Goal: Task Accomplishment & Management: Use online tool/utility

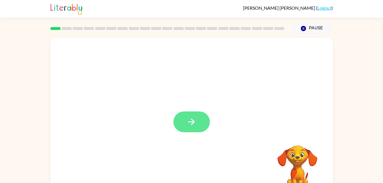
click at [196, 125] on icon "button" at bounding box center [192, 122] width 10 height 10
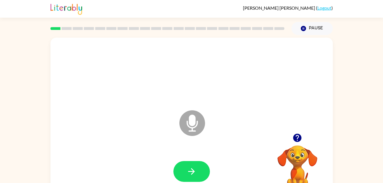
click at [199, 121] on icon at bounding box center [193, 123] width 26 height 26
click at [199, 164] on button "button" at bounding box center [192, 171] width 37 height 21
click at [198, 167] on button "button" at bounding box center [192, 171] width 37 height 21
click at [183, 124] on icon at bounding box center [193, 123] width 26 height 26
click at [200, 171] on button "button" at bounding box center [192, 171] width 37 height 21
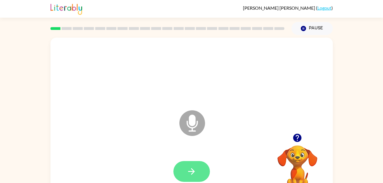
click at [199, 173] on button "button" at bounding box center [192, 171] width 37 height 21
click at [196, 177] on button "button" at bounding box center [192, 171] width 37 height 21
click at [200, 174] on button "button" at bounding box center [192, 171] width 37 height 21
click at [186, 168] on button "button" at bounding box center [192, 171] width 37 height 21
click at [198, 165] on button "button" at bounding box center [192, 171] width 37 height 21
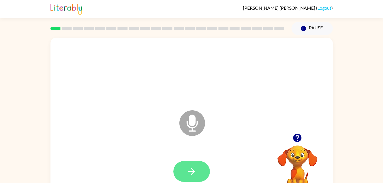
click at [194, 175] on icon "button" at bounding box center [192, 172] width 10 height 10
click at [197, 169] on button "button" at bounding box center [192, 171] width 37 height 21
click at [196, 174] on icon "button" at bounding box center [192, 172] width 10 height 10
click at [202, 172] on button "button" at bounding box center [192, 171] width 37 height 21
click at [195, 169] on icon "button" at bounding box center [192, 172] width 10 height 10
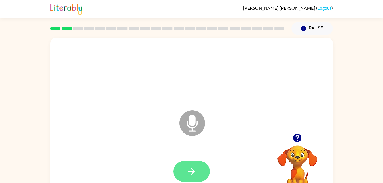
click at [196, 168] on icon "button" at bounding box center [192, 172] width 10 height 10
click at [198, 178] on button "button" at bounding box center [192, 171] width 37 height 21
click at [207, 178] on button "button" at bounding box center [192, 171] width 37 height 21
click at [187, 170] on icon "button" at bounding box center [192, 172] width 10 height 10
click at [197, 171] on button "button" at bounding box center [192, 171] width 37 height 21
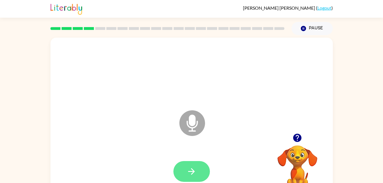
click at [196, 175] on icon "button" at bounding box center [192, 172] width 10 height 10
click at [202, 174] on button "button" at bounding box center [192, 171] width 37 height 21
click at [190, 167] on icon "button" at bounding box center [192, 172] width 10 height 10
click at [196, 168] on icon "button" at bounding box center [192, 172] width 10 height 10
click at [182, 167] on button "button" at bounding box center [192, 171] width 37 height 21
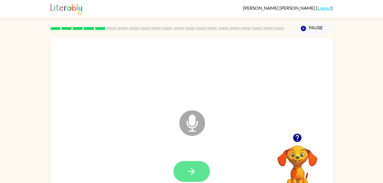
click at [188, 163] on button "button" at bounding box center [192, 171] width 37 height 21
click at [199, 174] on button "button" at bounding box center [192, 171] width 37 height 21
click at [194, 179] on button "button" at bounding box center [192, 171] width 37 height 21
click at [190, 178] on button "button" at bounding box center [192, 171] width 37 height 21
click at [192, 163] on button "button" at bounding box center [192, 171] width 37 height 21
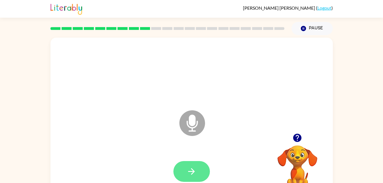
click at [187, 171] on icon "button" at bounding box center [192, 172] width 10 height 10
click at [206, 169] on button "button" at bounding box center [192, 171] width 37 height 21
click at [187, 173] on icon "button" at bounding box center [192, 172] width 10 height 10
click at [188, 167] on icon "button" at bounding box center [192, 172] width 10 height 10
click at [184, 166] on button "button" at bounding box center [192, 171] width 37 height 21
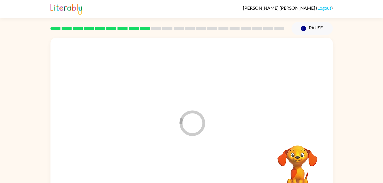
click at [194, 132] on icon "Loader Your response is being sent to our graders" at bounding box center [192, 123] width 34 height 34
click at [191, 130] on icon "Loader Your response is being sent to our graders" at bounding box center [192, 123] width 34 height 34
click at [154, 150] on html "Reagan Chastain ( Logout ) Pause Pause Your browser must support playing .mp4 f…" at bounding box center [191, 100] width 383 height 201
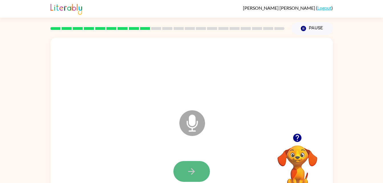
click at [189, 172] on icon "button" at bounding box center [191, 171] width 7 height 7
click at [182, 168] on button "button" at bounding box center [192, 171] width 37 height 21
click at [199, 176] on button "button" at bounding box center [192, 171] width 37 height 21
click at [194, 171] on icon "button" at bounding box center [191, 171] width 7 height 7
click at [188, 172] on icon "button" at bounding box center [192, 172] width 10 height 10
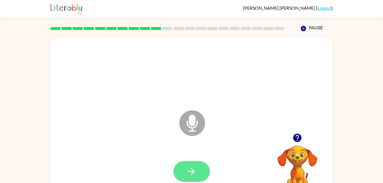
click at [195, 167] on icon "button" at bounding box center [192, 172] width 10 height 10
click at [195, 174] on icon "button" at bounding box center [192, 172] width 10 height 10
click at [194, 173] on icon "button" at bounding box center [191, 171] width 7 height 7
click at [191, 163] on button "button" at bounding box center [192, 171] width 37 height 21
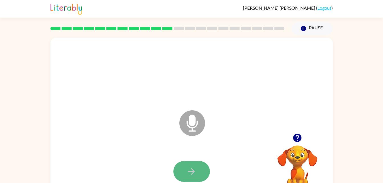
click at [190, 166] on button "button" at bounding box center [192, 171] width 37 height 21
click at [195, 168] on icon "button" at bounding box center [192, 172] width 10 height 10
click at [200, 173] on button "button" at bounding box center [192, 171] width 37 height 21
click at [200, 175] on button "button" at bounding box center [192, 171] width 37 height 21
click at [193, 169] on icon "button" at bounding box center [192, 172] width 10 height 10
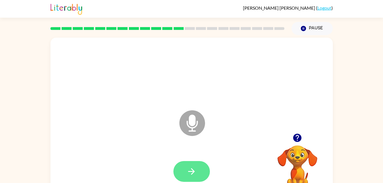
click at [191, 173] on icon "button" at bounding box center [192, 172] width 10 height 10
click at [190, 169] on icon "button" at bounding box center [192, 172] width 10 height 10
click at [188, 176] on icon "button" at bounding box center [192, 172] width 10 height 10
click at [191, 176] on icon "button" at bounding box center [192, 172] width 10 height 10
click at [191, 165] on button "button" at bounding box center [192, 171] width 37 height 21
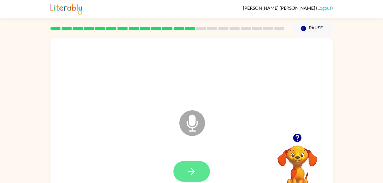
click at [196, 170] on icon "button" at bounding box center [192, 172] width 10 height 10
drag, startPoint x: 196, startPoint y: 170, endPoint x: 177, endPoint y: 176, distance: 20.3
click at [177, 176] on button "button" at bounding box center [192, 171] width 37 height 21
click at [190, 166] on button "button" at bounding box center [192, 171] width 37 height 21
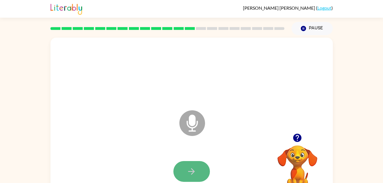
click at [195, 171] on icon "button" at bounding box center [192, 172] width 10 height 10
click at [193, 164] on button "button" at bounding box center [192, 171] width 37 height 21
click at [188, 164] on button "button" at bounding box center [192, 171] width 37 height 21
click at [194, 168] on icon "button" at bounding box center [192, 172] width 10 height 10
click at [191, 164] on button "button" at bounding box center [192, 171] width 37 height 21
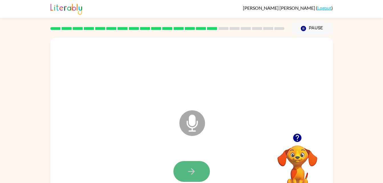
click at [196, 168] on icon "button" at bounding box center [192, 172] width 10 height 10
click at [186, 168] on button "button" at bounding box center [192, 171] width 37 height 21
click at [193, 172] on icon "button" at bounding box center [191, 171] width 7 height 7
click at [192, 172] on icon "button" at bounding box center [191, 171] width 7 height 7
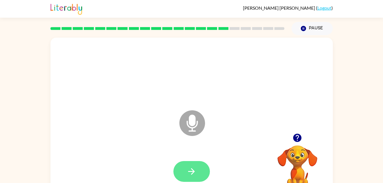
click at [200, 176] on button "button" at bounding box center [192, 171] width 37 height 21
click at [196, 168] on icon "button" at bounding box center [192, 172] width 10 height 10
click at [190, 180] on button "button" at bounding box center [192, 171] width 37 height 21
click at [193, 174] on icon "button" at bounding box center [192, 172] width 10 height 10
click at [199, 165] on button "button" at bounding box center [192, 171] width 37 height 21
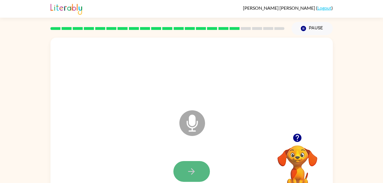
click at [182, 162] on button "button" at bounding box center [192, 171] width 37 height 21
click at [196, 166] on button "button" at bounding box center [192, 171] width 37 height 21
click at [195, 165] on button "button" at bounding box center [192, 171] width 37 height 21
click at [195, 172] on icon "button" at bounding box center [192, 172] width 10 height 10
click at [185, 176] on button "button" at bounding box center [192, 171] width 37 height 21
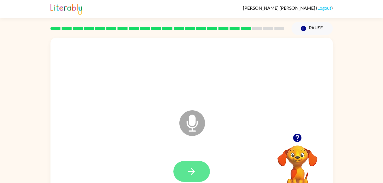
click at [185, 168] on button "button" at bounding box center [192, 171] width 37 height 21
click at [196, 172] on icon "button" at bounding box center [192, 172] width 10 height 10
click at [194, 170] on icon "button" at bounding box center [191, 171] width 7 height 7
click at [187, 166] on button "button" at bounding box center [192, 171] width 37 height 21
click at [193, 175] on icon "button" at bounding box center [192, 172] width 10 height 10
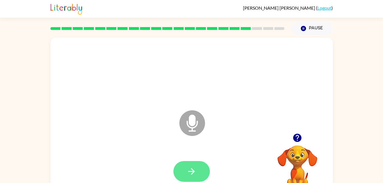
click at [194, 167] on icon "button" at bounding box center [192, 172] width 10 height 10
click at [194, 169] on icon "button" at bounding box center [192, 172] width 10 height 10
click at [200, 171] on button "button" at bounding box center [192, 171] width 37 height 21
click at [204, 167] on button "button" at bounding box center [192, 171] width 37 height 21
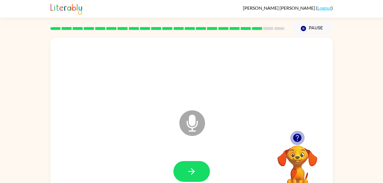
click at [301, 137] on icon "button" at bounding box center [297, 138] width 8 height 8
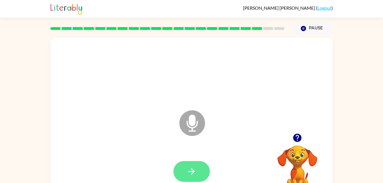
click at [196, 172] on icon "button" at bounding box center [192, 172] width 10 height 10
click at [198, 176] on button "button" at bounding box center [192, 171] width 37 height 21
click at [191, 162] on button "button" at bounding box center [192, 171] width 37 height 21
click at [186, 174] on button "button" at bounding box center [192, 171] width 37 height 21
click at [194, 174] on icon "button" at bounding box center [192, 172] width 10 height 10
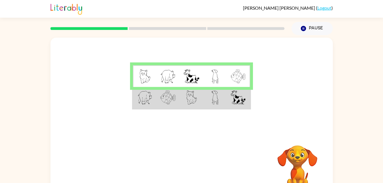
click at [228, 83] on td at bounding box center [238, 76] width 23 height 22
click at [227, 82] on td at bounding box center [238, 76] width 23 height 22
click at [223, 100] on td at bounding box center [215, 98] width 23 height 22
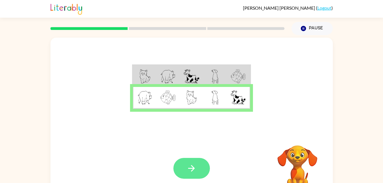
click at [188, 160] on button "button" at bounding box center [192, 168] width 37 height 21
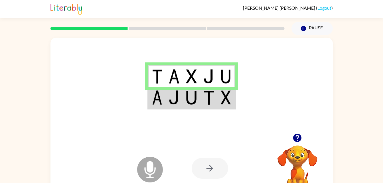
click at [171, 97] on img at bounding box center [174, 97] width 11 height 14
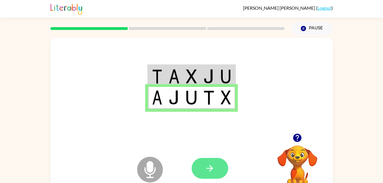
click at [204, 172] on button "button" at bounding box center [210, 168] width 37 height 21
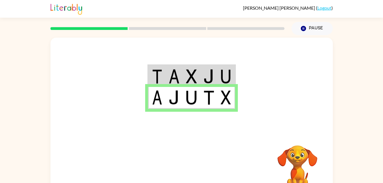
click at [180, 78] on td at bounding box center [174, 76] width 17 height 22
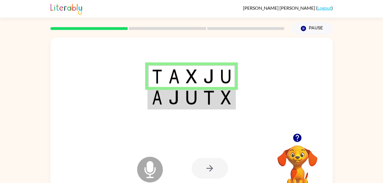
click at [180, 78] on td at bounding box center [174, 76] width 17 height 22
click at [205, 164] on div at bounding box center [210, 168] width 37 height 21
click at [193, 120] on div at bounding box center [192, 86] width 283 height 96
click at [196, 106] on td at bounding box center [191, 98] width 17 height 22
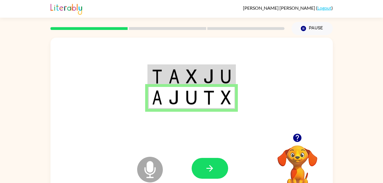
click at [196, 106] on td at bounding box center [191, 98] width 17 height 22
click at [213, 165] on icon "button" at bounding box center [210, 169] width 10 height 10
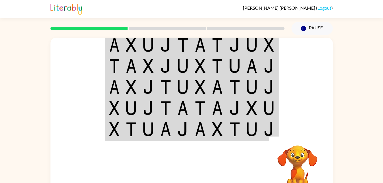
click at [180, 43] on img at bounding box center [183, 45] width 11 height 14
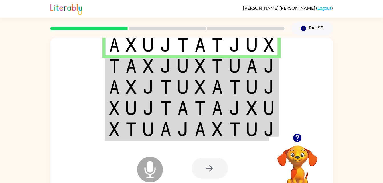
click at [128, 63] on img at bounding box center [131, 66] width 11 height 14
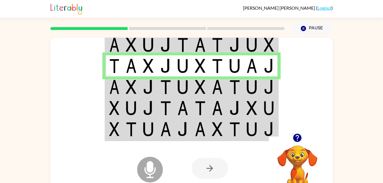
click at [119, 86] on img at bounding box center [114, 87] width 10 height 14
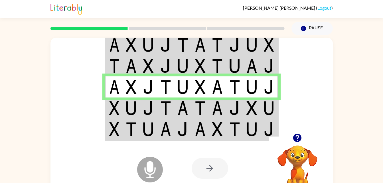
click at [117, 109] on img at bounding box center [114, 108] width 10 height 14
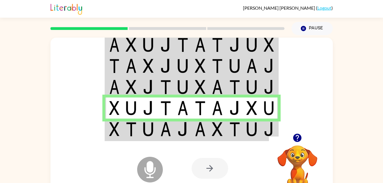
drag, startPoint x: 141, startPoint y: 141, endPoint x: 144, endPoint y: 132, distance: 10.1
click at [144, 132] on div "Microphone The Microphone is here when it is your turn to talk Your browser mus…" at bounding box center [192, 119] width 283 height 163
drag, startPoint x: 144, startPoint y: 132, endPoint x: 133, endPoint y: 128, distance: 11.9
click at [133, 128] on img at bounding box center [131, 129] width 11 height 14
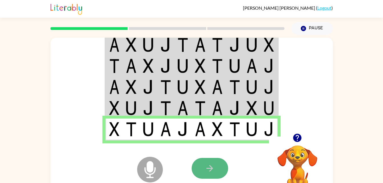
click at [206, 169] on icon "button" at bounding box center [210, 169] width 10 height 10
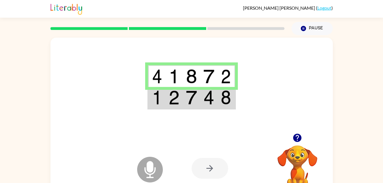
click at [184, 98] on td at bounding box center [191, 98] width 17 height 22
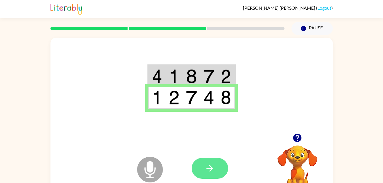
click at [207, 175] on button "button" at bounding box center [210, 168] width 37 height 21
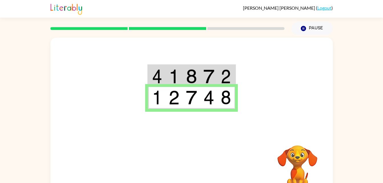
click at [149, 107] on td at bounding box center [156, 98] width 17 height 22
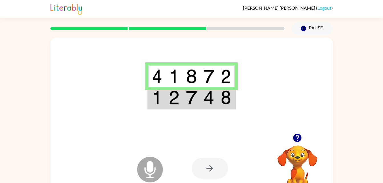
click at [190, 97] on img at bounding box center [191, 97] width 11 height 14
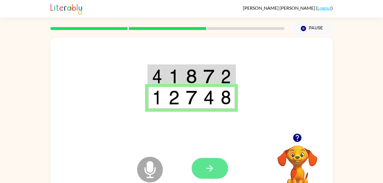
click at [204, 170] on button "button" at bounding box center [210, 168] width 37 height 21
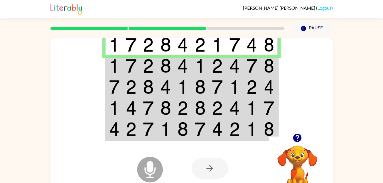
click at [268, 46] on img at bounding box center [269, 45] width 10 height 14
click at [150, 63] on img at bounding box center [148, 66] width 11 height 14
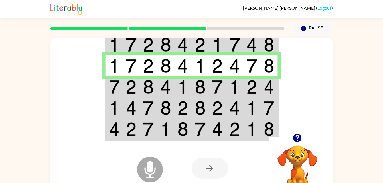
click at [169, 89] on img at bounding box center [165, 87] width 11 height 14
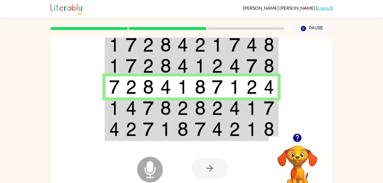
click at [165, 104] on img at bounding box center [165, 108] width 11 height 14
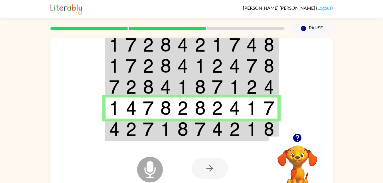
click at [175, 129] on td at bounding box center [182, 130] width 17 height 22
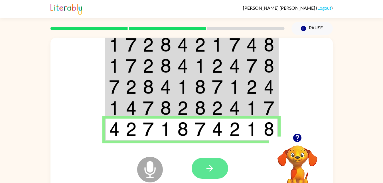
click at [216, 167] on button "button" at bounding box center [210, 168] width 37 height 21
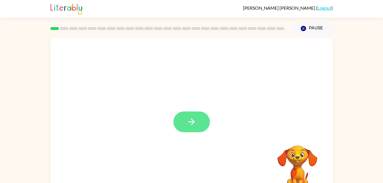
click at [189, 121] on icon "button" at bounding box center [192, 122] width 10 height 10
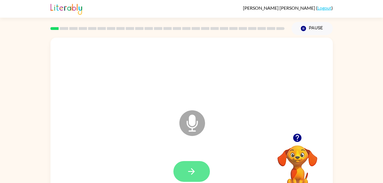
click at [184, 174] on button "button" at bounding box center [192, 171] width 37 height 21
click at [199, 173] on button "button" at bounding box center [192, 171] width 37 height 21
click at [186, 170] on button "button" at bounding box center [192, 171] width 37 height 21
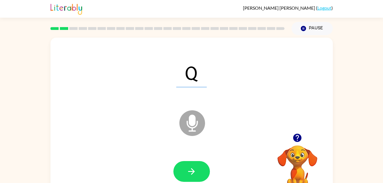
click at [206, 163] on div at bounding box center [192, 171] width 37 height 21
click at [198, 171] on button "button" at bounding box center [192, 171] width 37 height 21
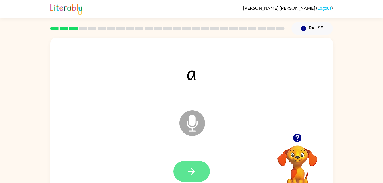
click at [186, 164] on button "button" at bounding box center [192, 171] width 37 height 21
click at [190, 173] on icon "button" at bounding box center [192, 172] width 10 height 10
click at [194, 171] on icon "button" at bounding box center [191, 171] width 7 height 7
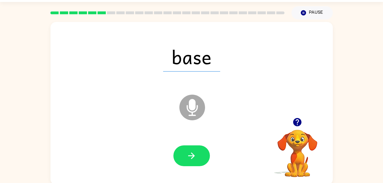
scroll to position [17, 0]
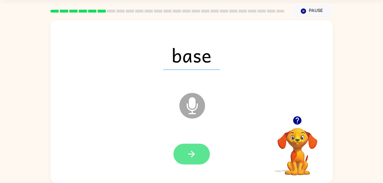
click at [197, 158] on button "button" at bounding box center [192, 154] width 37 height 21
click at [198, 150] on button "button" at bounding box center [192, 154] width 37 height 21
click at [196, 157] on icon "button" at bounding box center [192, 154] width 10 height 10
click at [188, 146] on button "button" at bounding box center [192, 154] width 37 height 21
click at [195, 152] on icon "button" at bounding box center [192, 154] width 10 height 10
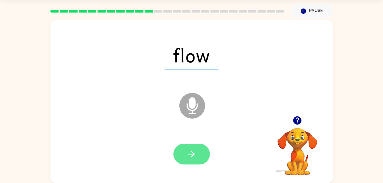
click at [193, 157] on icon "button" at bounding box center [192, 154] width 10 height 10
click at [192, 153] on icon "button" at bounding box center [192, 154] width 10 height 10
click at [192, 157] on icon "button" at bounding box center [192, 154] width 10 height 10
click at [193, 155] on icon "button" at bounding box center [192, 154] width 10 height 10
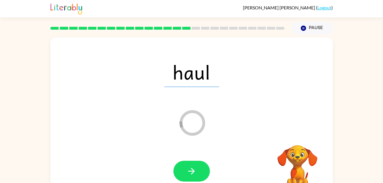
scroll to position [0, 0]
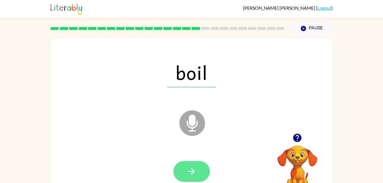
click at [193, 171] on icon "button" at bounding box center [191, 171] width 7 height 7
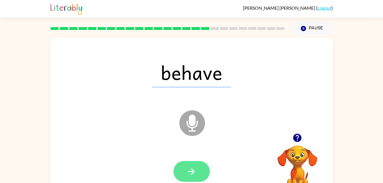
click at [198, 179] on button "button" at bounding box center [192, 171] width 37 height 21
click at [194, 163] on button "button" at bounding box center [192, 171] width 37 height 21
click at [197, 171] on button "button" at bounding box center [192, 171] width 37 height 21
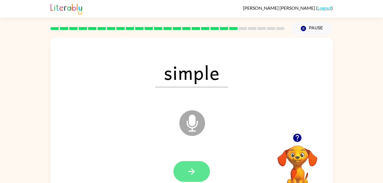
click at [204, 170] on button "button" at bounding box center [192, 171] width 37 height 21
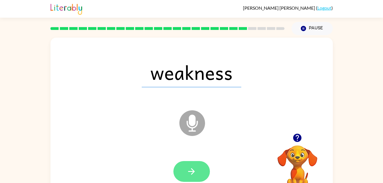
click at [198, 175] on button "button" at bounding box center [192, 171] width 37 height 21
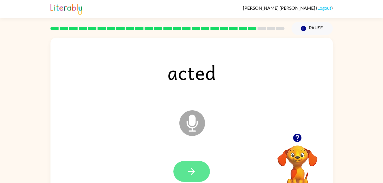
click at [199, 167] on button "button" at bounding box center [192, 171] width 37 height 21
click at [197, 162] on button "button" at bounding box center [192, 171] width 37 height 21
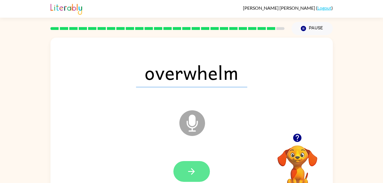
click at [194, 172] on icon "button" at bounding box center [191, 171] width 7 height 7
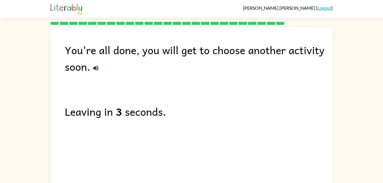
click at [92, 73] on button "button" at bounding box center [95, 68] width 11 height 11
click at [95, 68] on icon "button" at bounding box center [95, 68] width 5 height 5
click at [92, 69] on button "button" at bounding box center [95, 68] width 11 height 11
